Goal: Task Accomplishment & Management: Complete application form

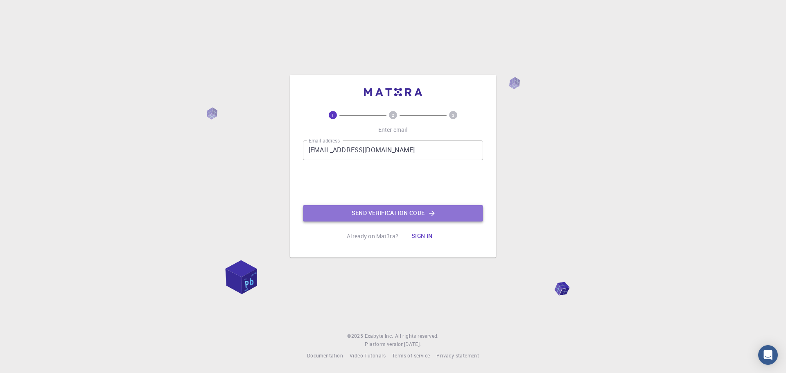
click at [367, 211] on button "Send verification code" at bounding box center [393, 213] width 180 height 16
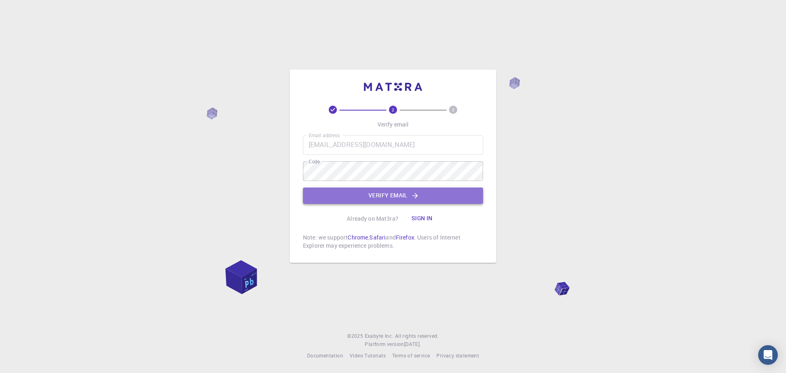
click at [368, 198] on button "Verify email" at bounding box center [393, 196] width 180 height 16
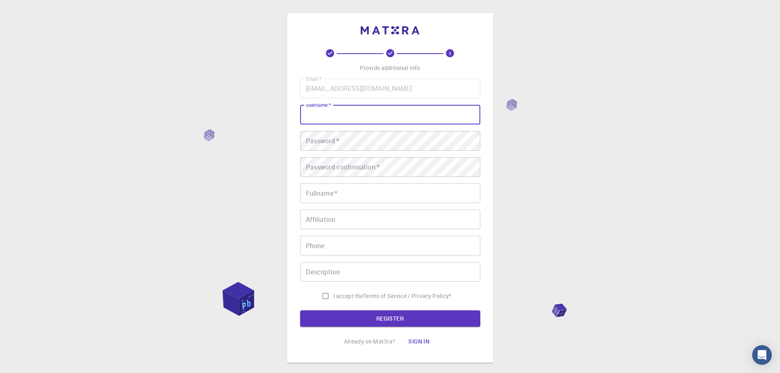
click at [333, 114] on input "username   *" at bounding box center [390, 115] width 180 height 20
type input "vipun"
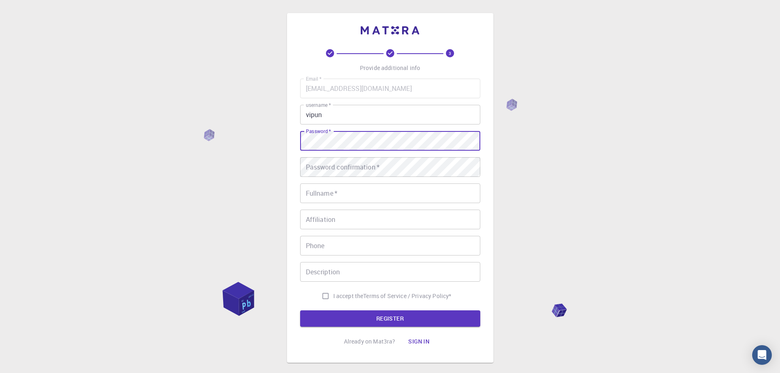
click at [286, 136] on div "3 Provide additional info Email   * [EMAIL_ADDRESS][DOMAIN_NAME] Email   * user…" at bounding box center [390, 208] width 780 height 417
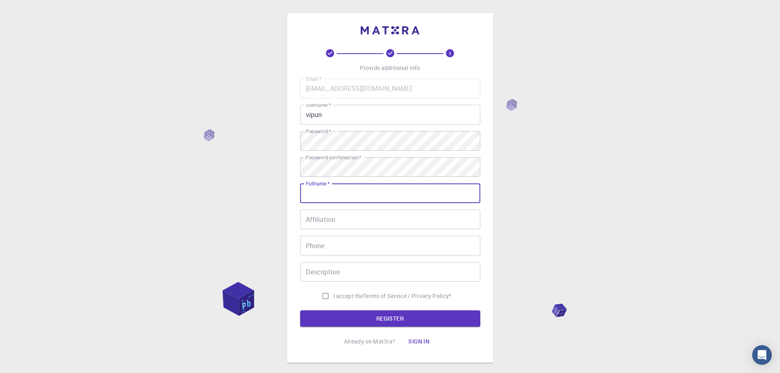
click at [326, 190] on input "Fullname   *" at bounding box center [390, 193] width 180 height 20
type input "Vipun Balasuriya"
type input "0767853178"
click at [321, 297] on input "I accept the Terms of Service / Privacy Policy *" at bounding box center [326, 296] width 16 height 16
checkbox input "true"
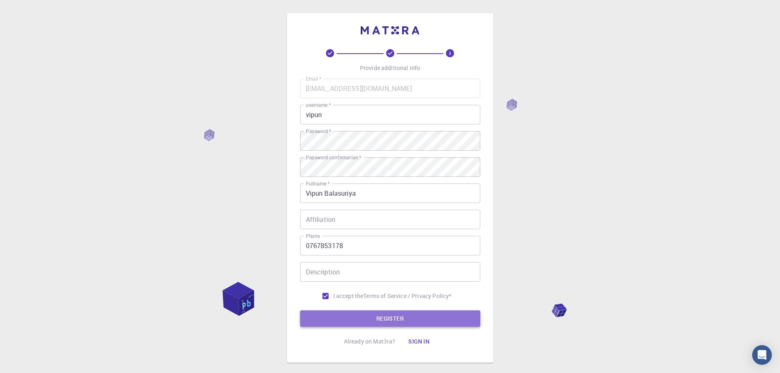
click at [340, 315] on button "REGISTER" at bounding box center [390, 318] width 180 height 16
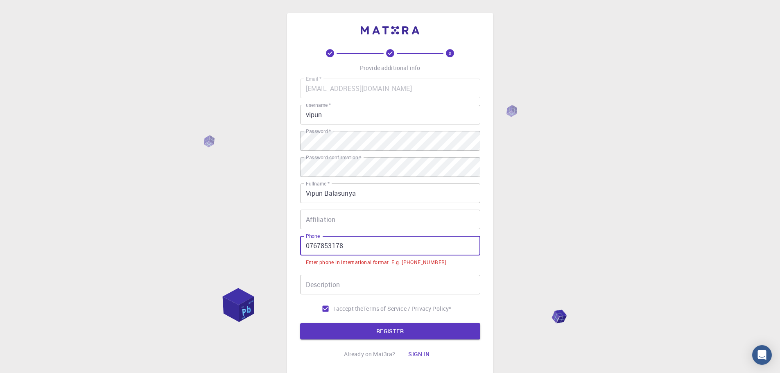
click at [310, 244] on input "0767853178" at bounding box center [390, 246] width 180 height 20
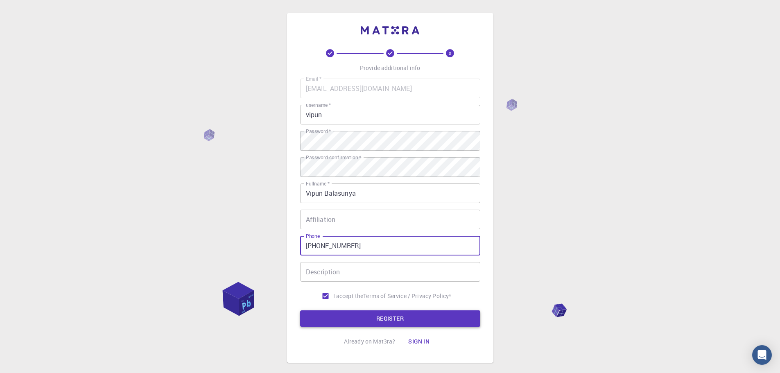
type input "[PHONE_NUMBER]"
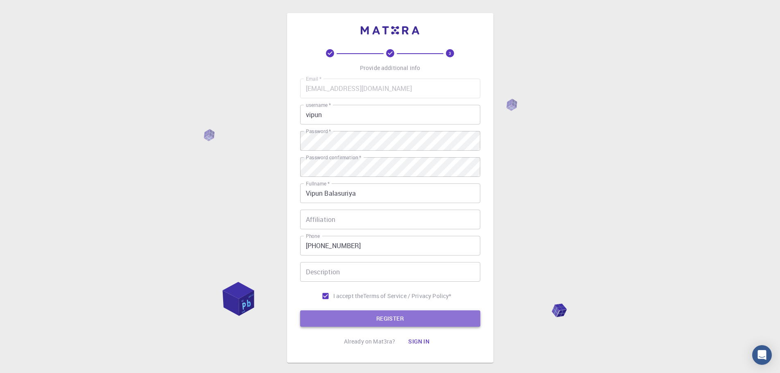
click at [345, 315] on button "REGISTER" at bounding box center [390, 318] width 180 height 16
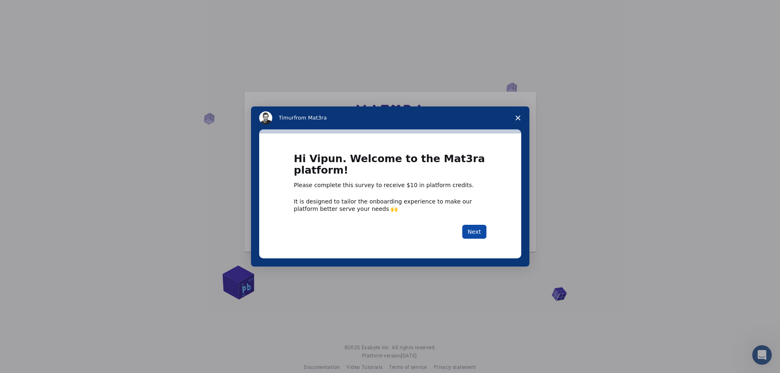
click at [472, 235] on button "Next" at bounding box center [474, 232] width 24 height 14
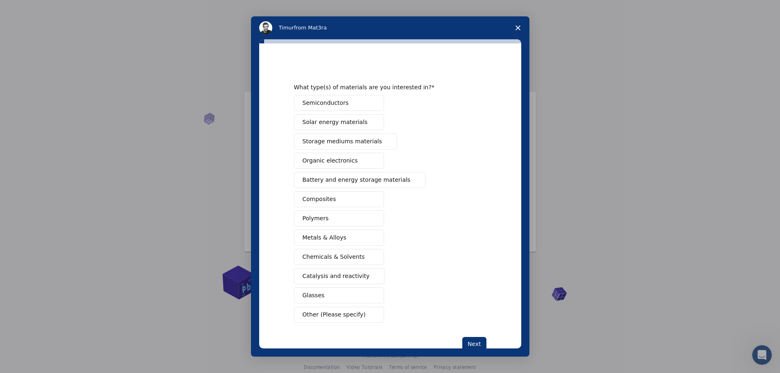
scroll to position [22, 0]
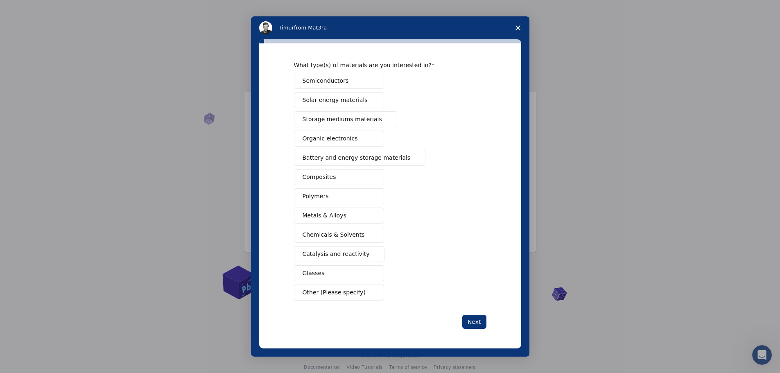
click at [518, 24] on span "Close survey" at bounding box center [518, 27] width 23 height 23
